Goal: Find specific page/section: Find specific page/section

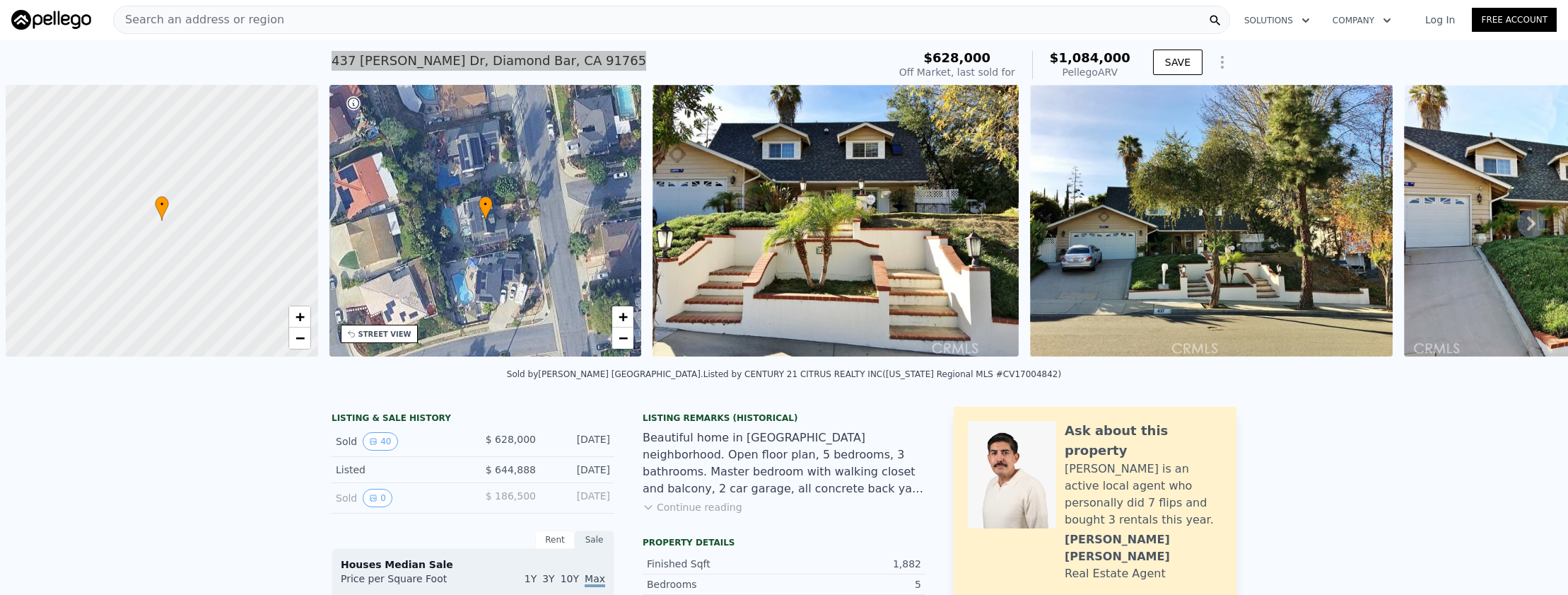
scroll to position [0, 6]
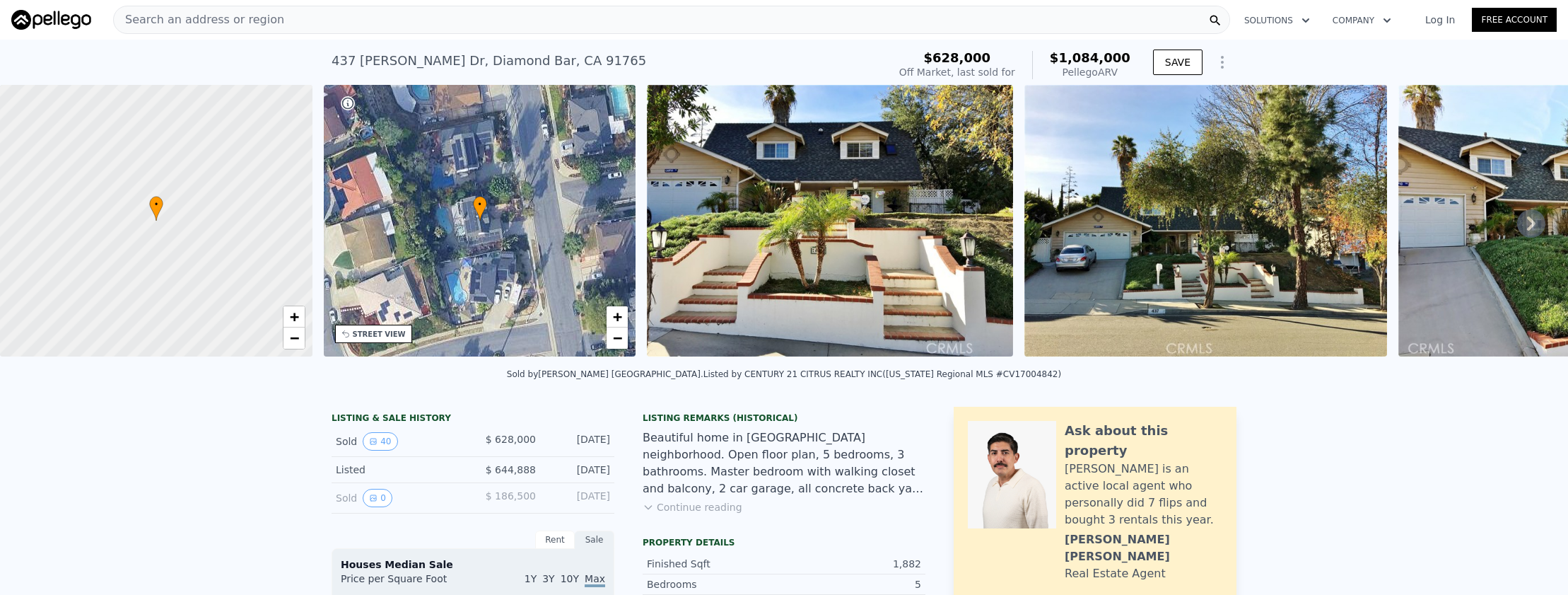
click at [360, 18] on div "Search an address or region" at bounding box center [671, 19] width 1117 height 28
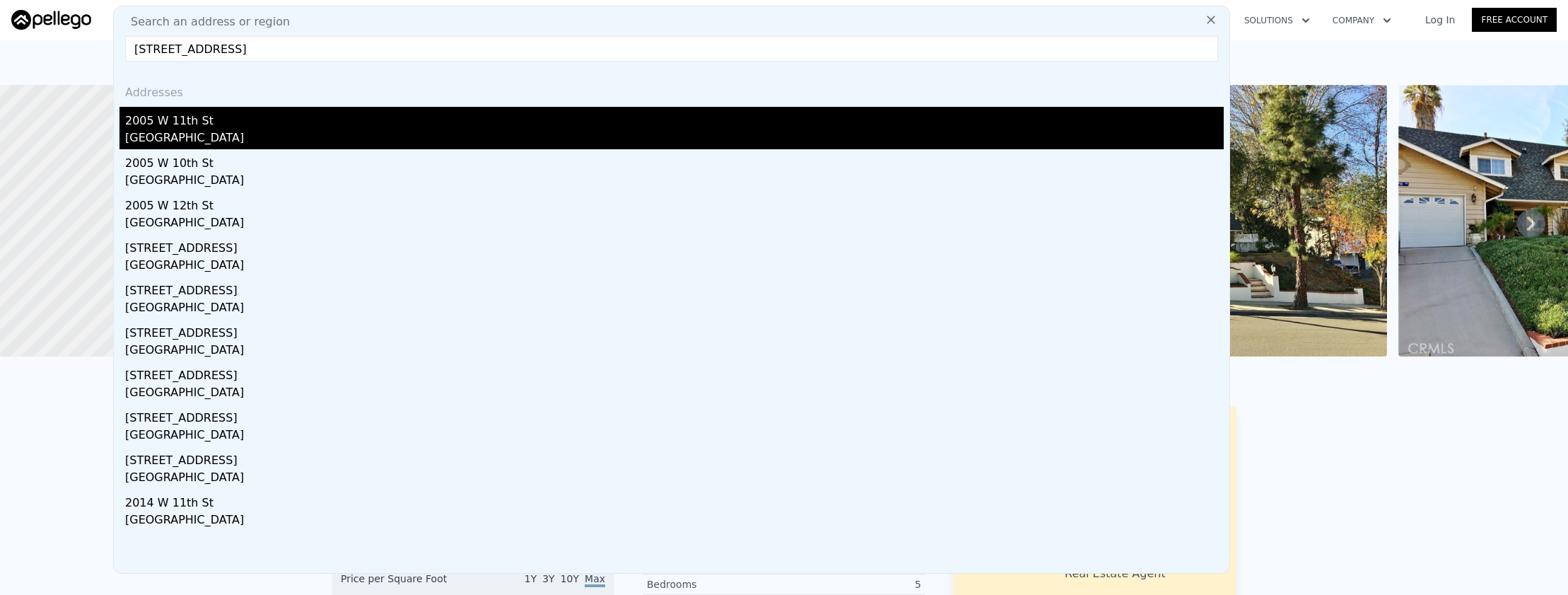
type input "[STREET_ADDRESS]"
click at [327, 113] on div "2005 W 11th St" at bounding box center [675, 118] width 1099 height 22
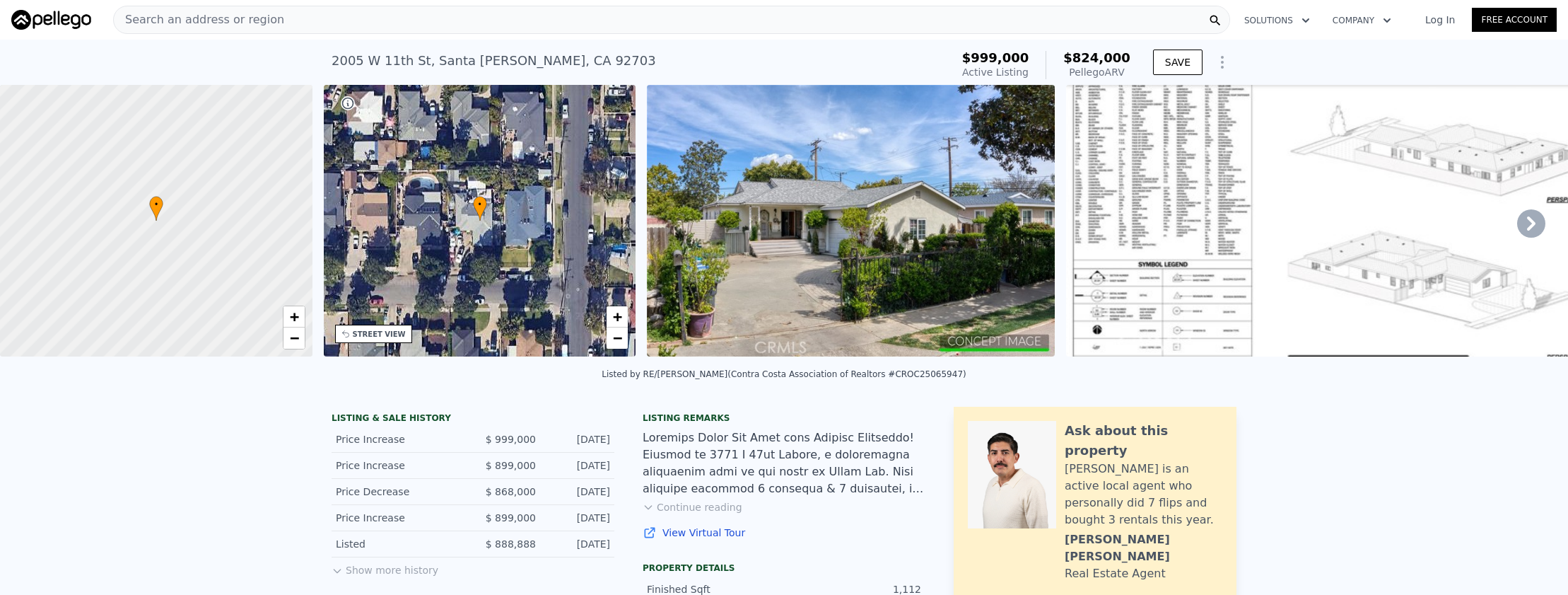
click at [381, 31] on div "Search an address or region" at bounding box center [671, 19] width 1117 height 28
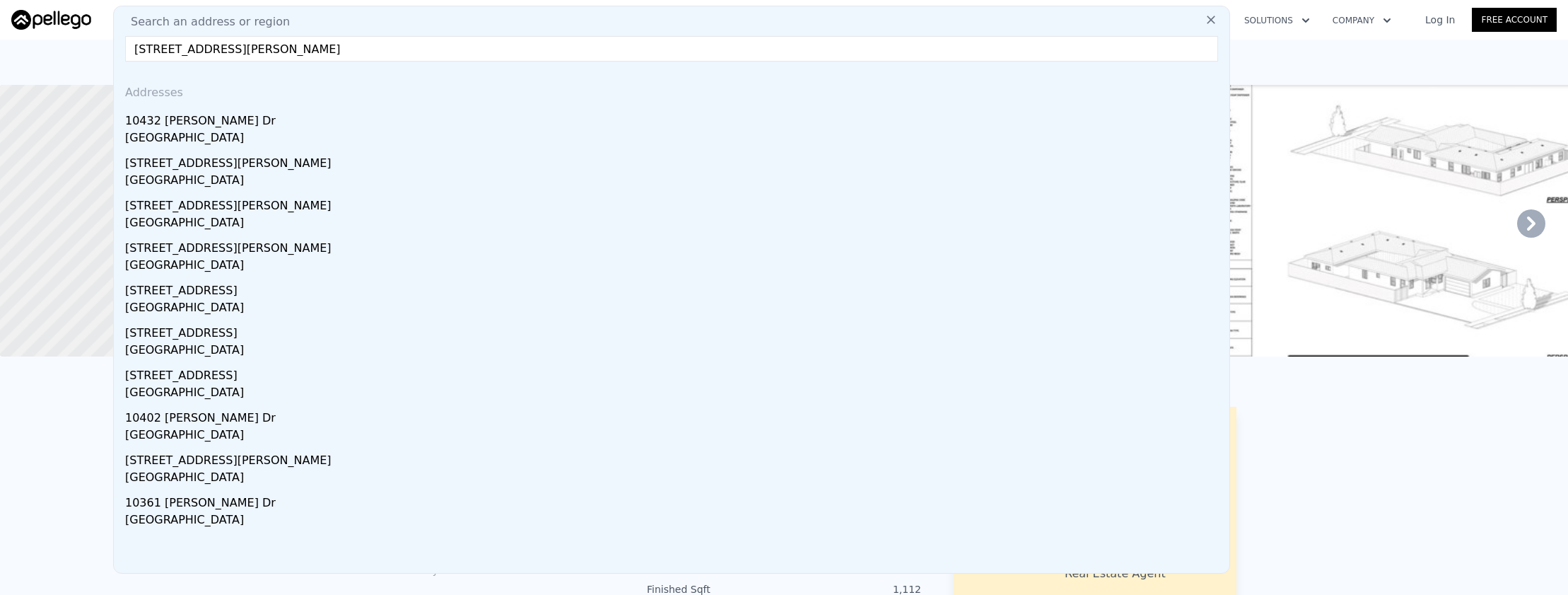
type input "[STREET_ADDRESS][PERSON_NAME]"
click at [382, 115] on div "10432 [PERSON_NAME] Dr" at bounding box center [675, 118] width 1099 height 22
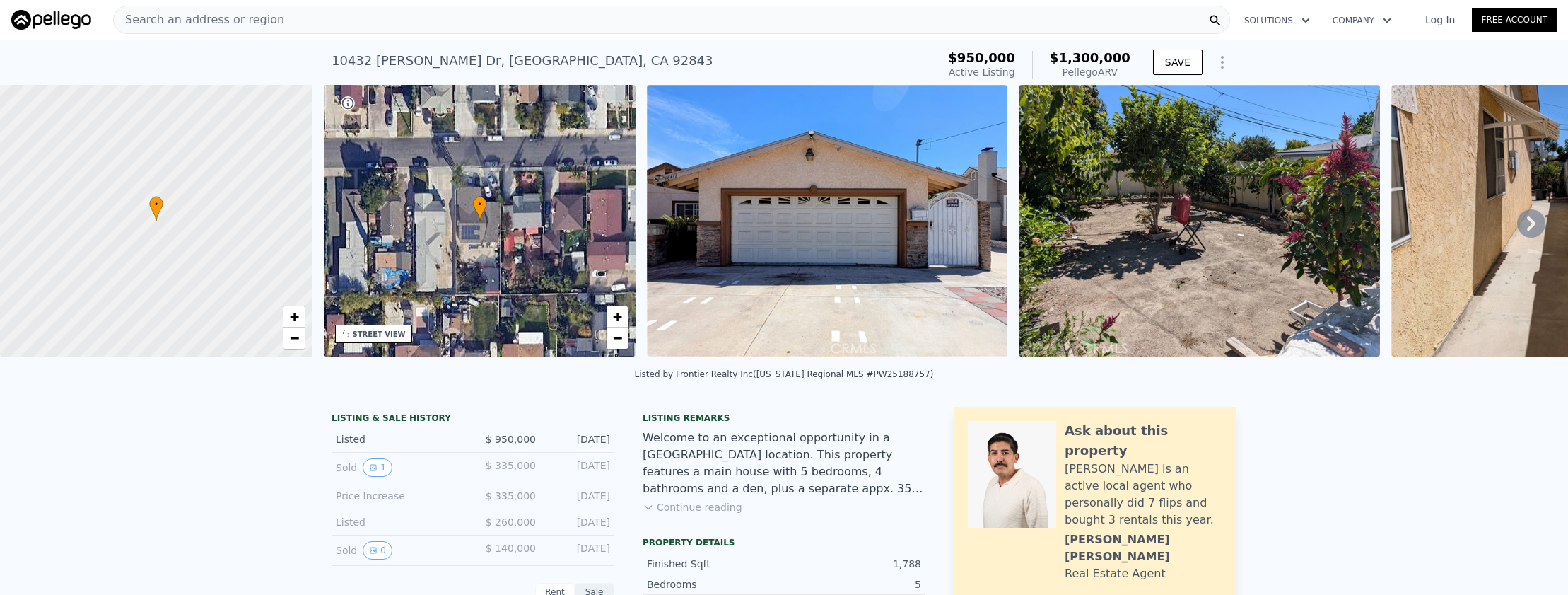
scroll to position [0, 6]
click at [285, 23] on div "Search an address or region" at bounding box center [671, 19] width 1117 height 28
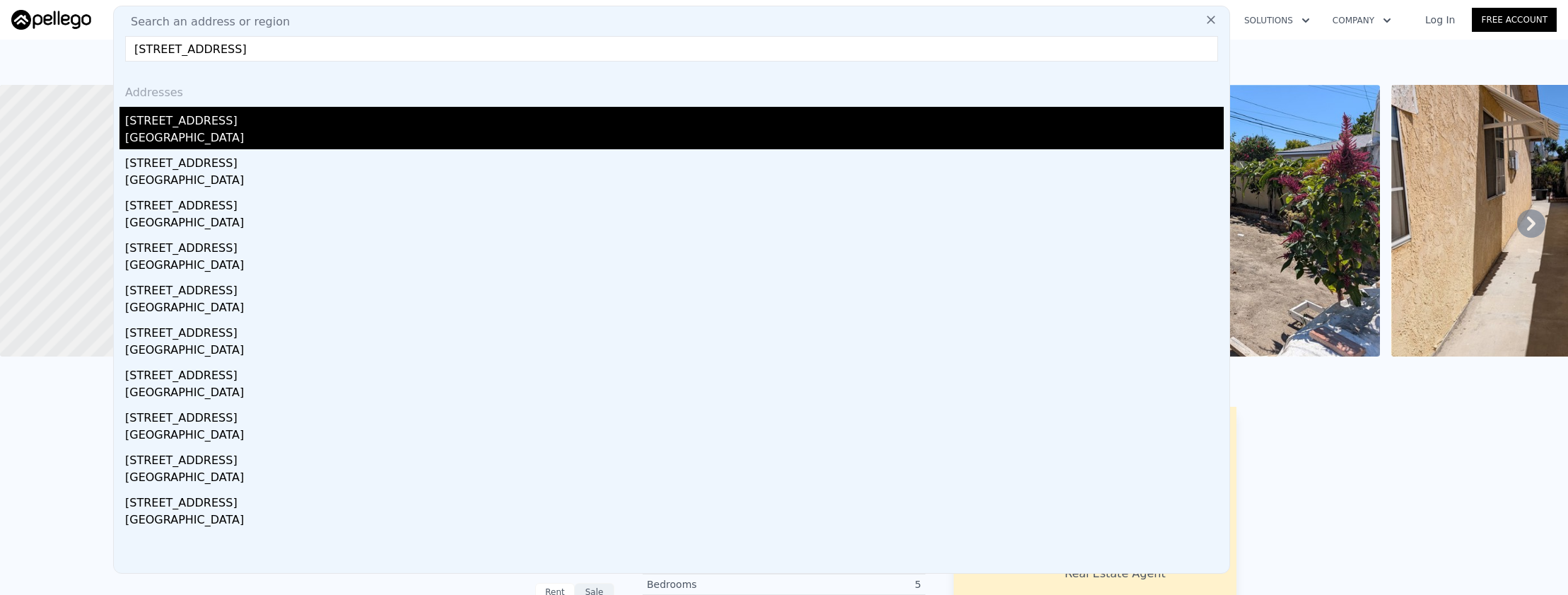
type input "[STREET_ADDRESS]"
click at [278, 129] on div "[GEOGRAPHIC_DATA]" at bounding box center [675, 138] width 1099 height 19
